Goal: Check status

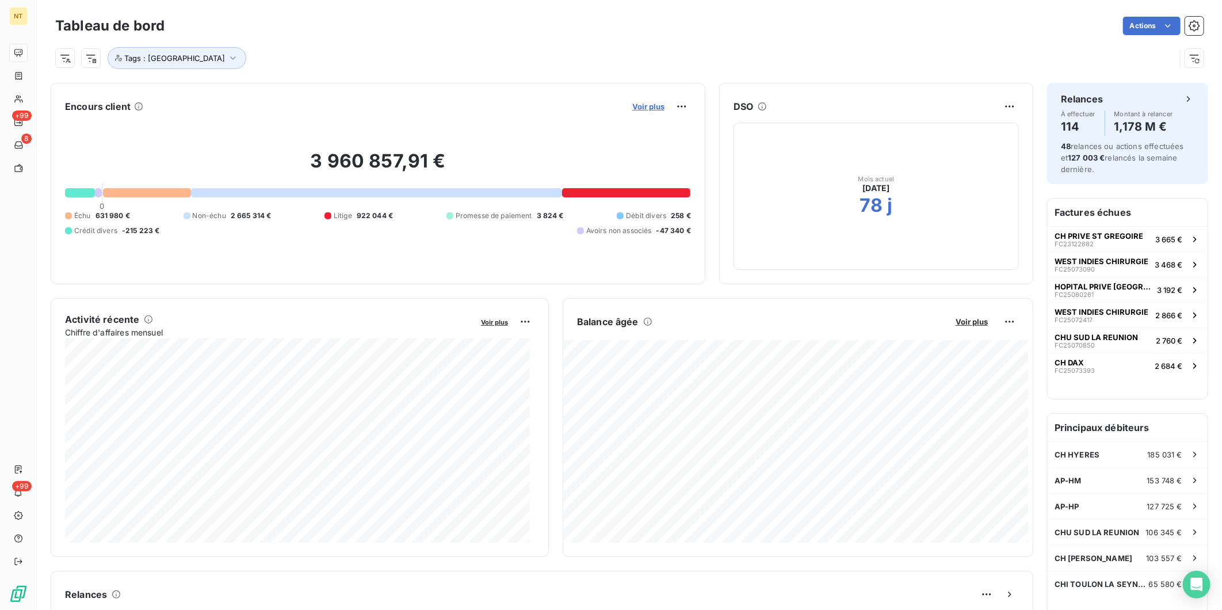
click at [636, 102] on span "Voir plus" at bounding box center [648, 106] width 32 height 9
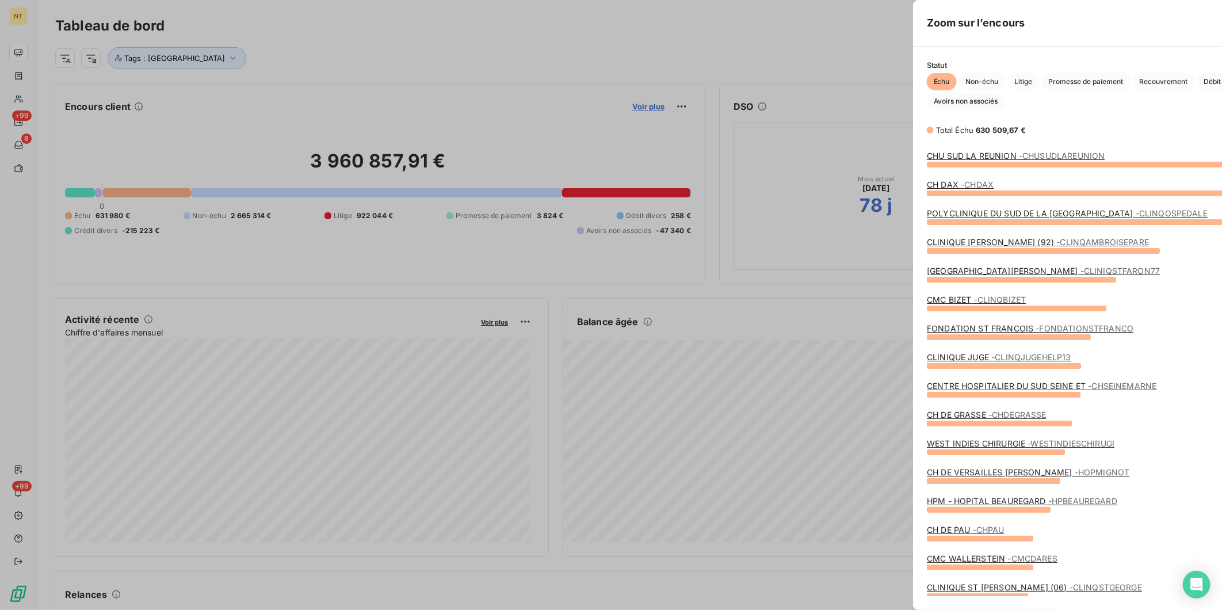
scroll to position [435, 432]
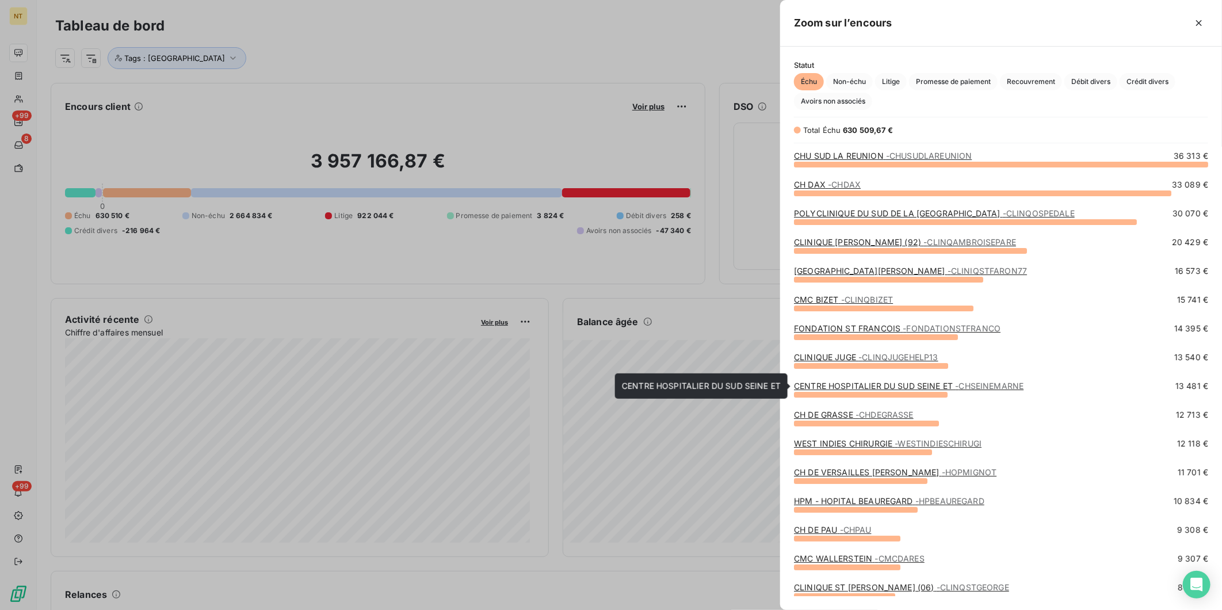
click at [988, 384] on span "- CHSEINEMARNE" at bounding box center [989, 386] width 68 height 10
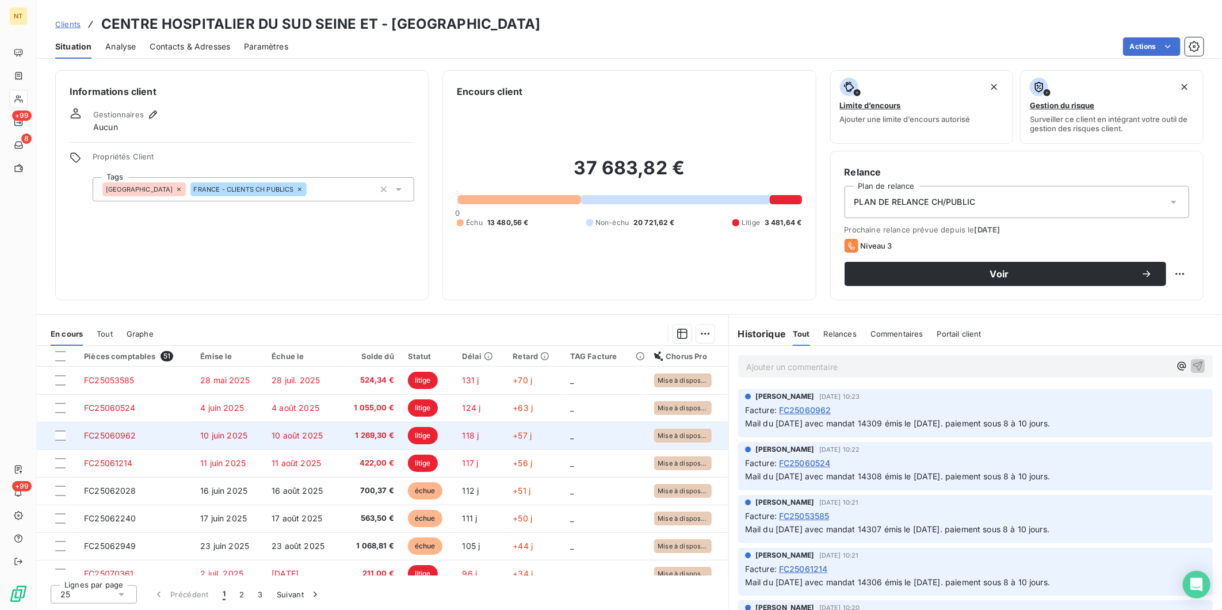
scroll to position [64, 0]
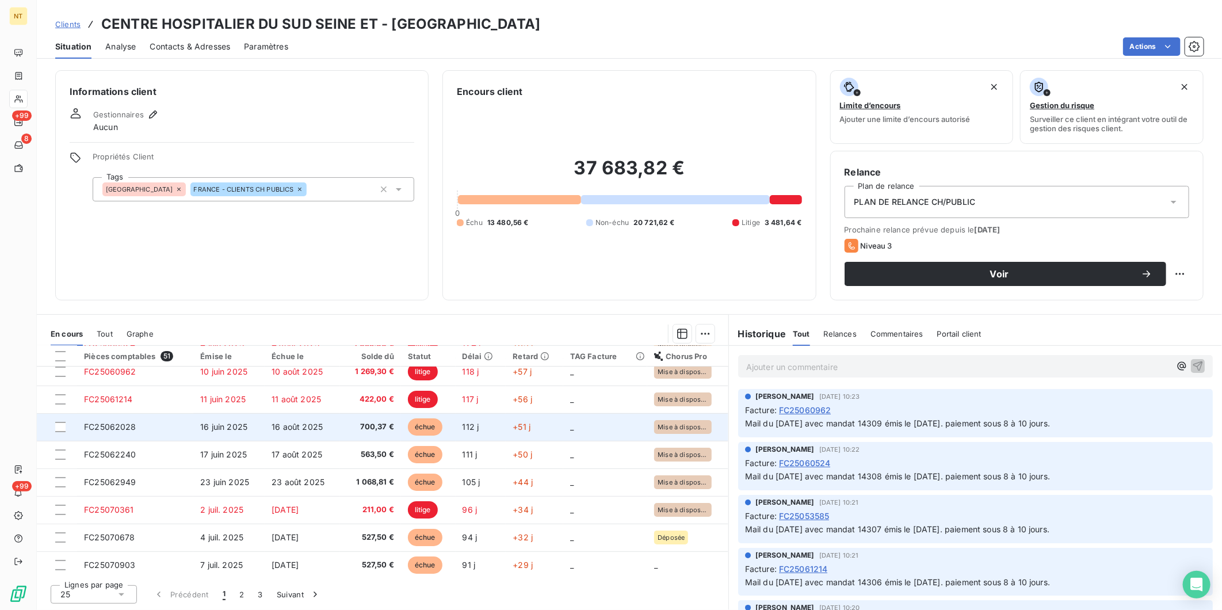
click at [538, 429] on td "+51 j" at bounding box center [534, 427] width 57 height 28
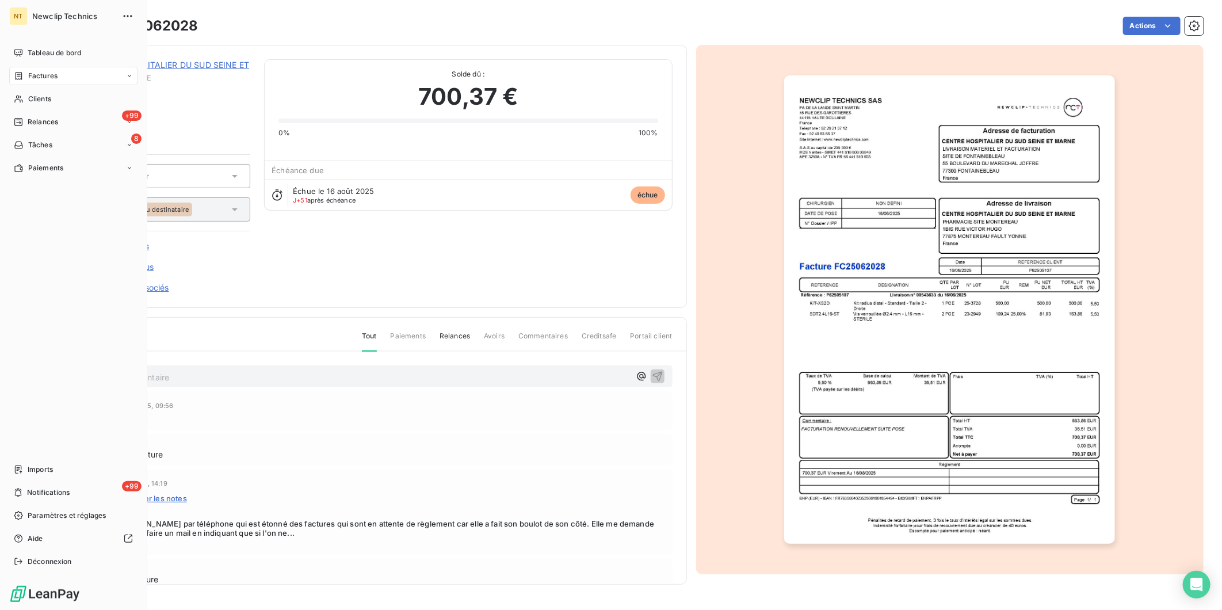
click at [6, 49] on div "NT Newclip Technics Tableau de bord Factures Clients +99 Relances 8 Tâches Paie…" at bounding box center [73, 305] width 147 height 610
click at [26, 51] on div "Tableau de bord" at bounding box center [73, 53] width 128 height 18
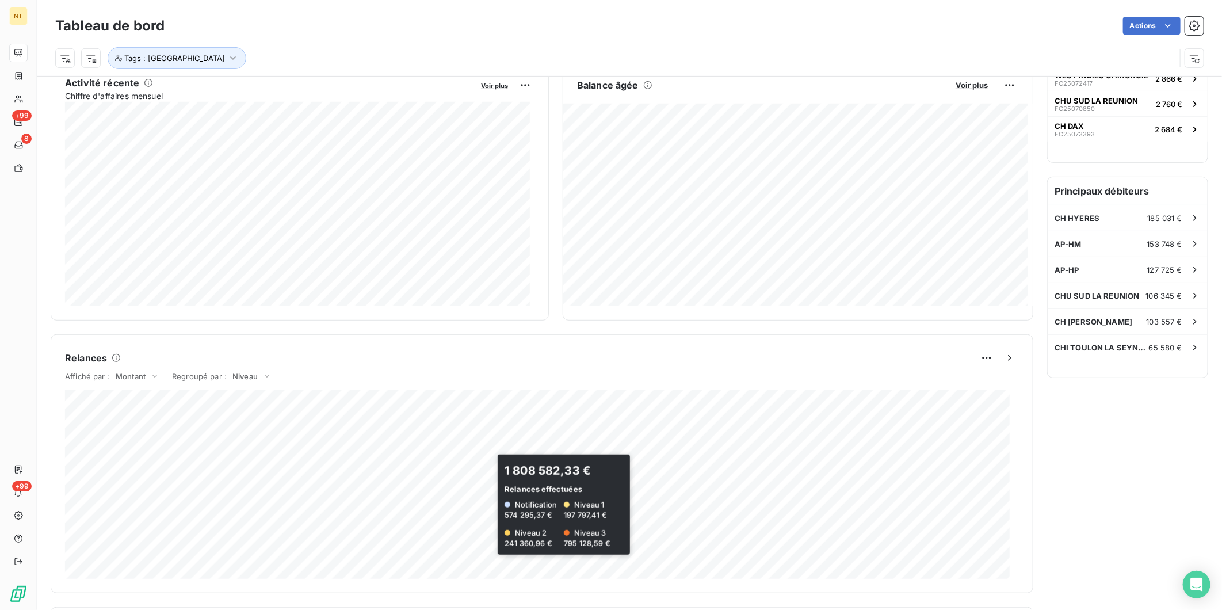
scroll to position [320, 0]
